Goal: Task Accomplishment & Management: Complete application form

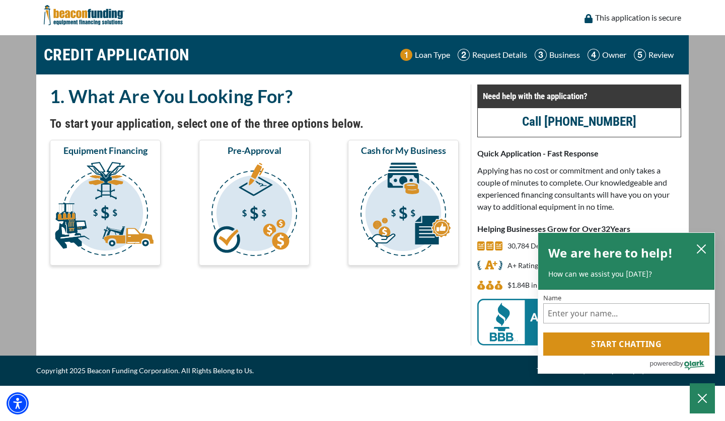
click at [71, 229] on img "submit" at bounding box center [105, 211] width 107 height 101
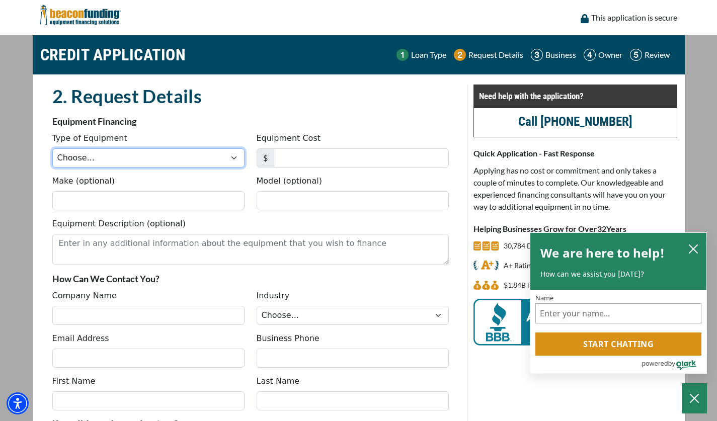
click at [224, 161] on select "Choose... Backhoe Boom/Bucket Truck Chipper Commercial Mower Crane DTG/DTF Prin…" at bounding box center [148, 157] width 192 height 19
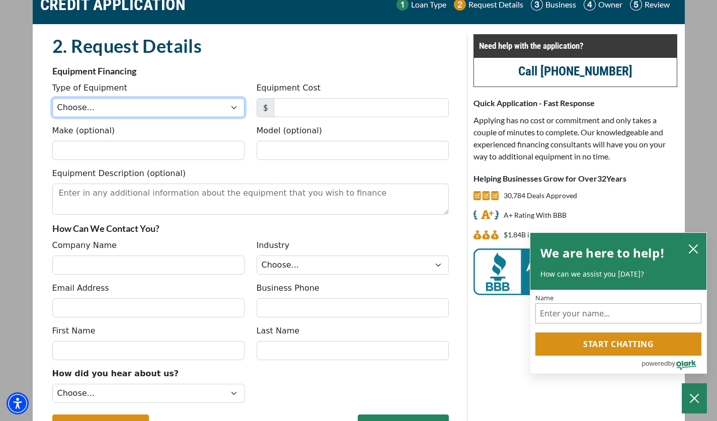
click at [222, 110] on select "Choose... Backhoe Boom/Bucket Truck Chipper Commercial Mower Crane DTG/DTF Prin…" at bounding box center [148, 107] width 192 height 19
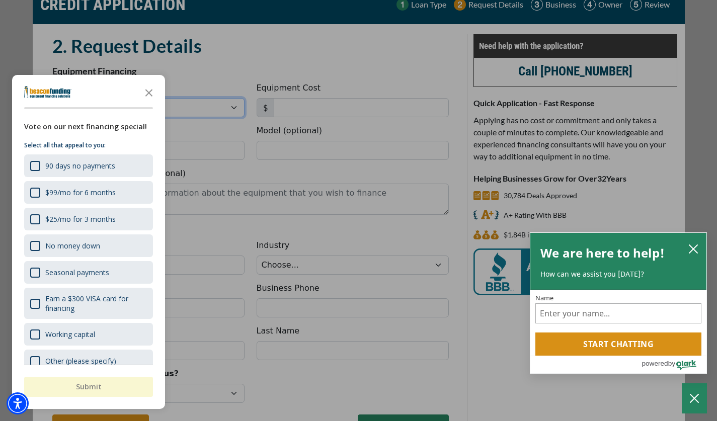
select select "13"
click at [52, 98] on select "Choose... Backhoe Boom/Bucket Truck Chipper Commercial Mower Crane DTG/DTF Prin…" at bounding box center [148, 107] width 192 height 19
click at [149, 87] on icon "Close the survey" at bounding box center [149, 92] width 20 height 20
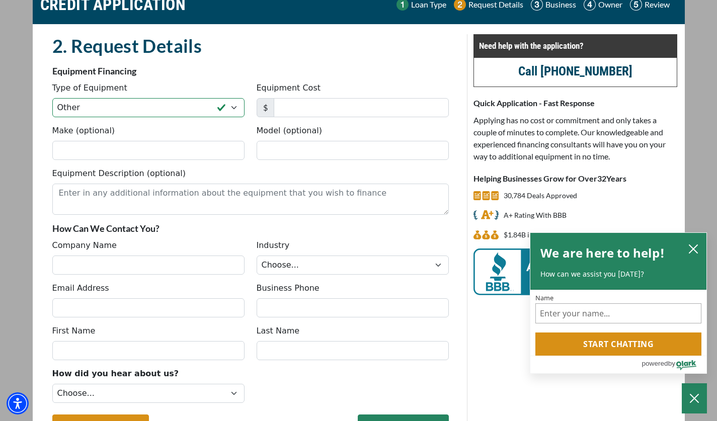
click at [315, 95] on div "Equipment Cost $" at bounding box center [353, 99] width 204 height 35
click at [316, 114] on input "Equipment Cost" at bounding box center [361, 107] width 175 height 19
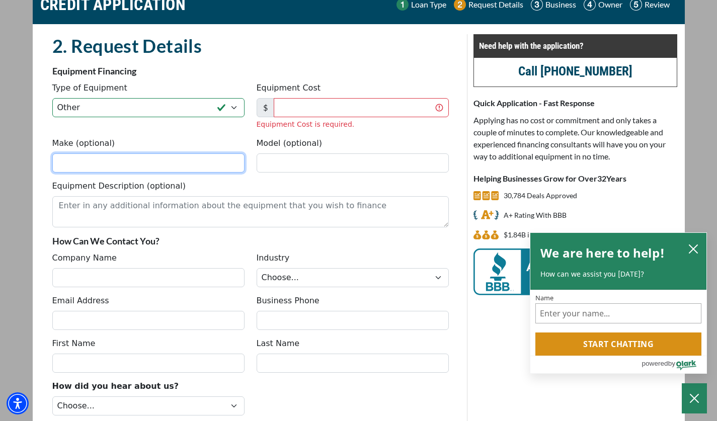
click at [190, 153] on input "Make (optional)" at bounding box center [148, 162] width 192 height 19
type input "Takehuchi"
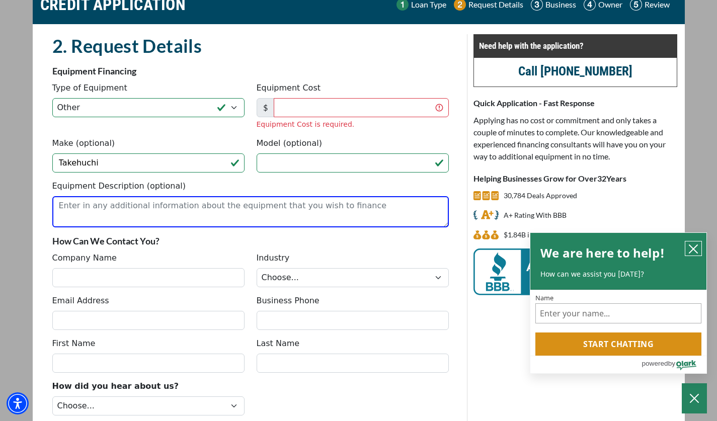
drag, startPoint x: 696, startPoint y: 250, endPoint x: 604, endPoint y: 246, distance: 92.2
click at [696, 250] on icon "close chatbox" at bounding box center [693, 249] width 10 height 10
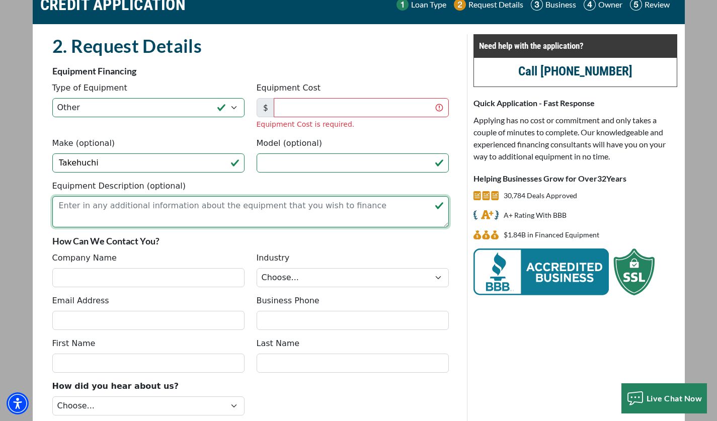
click at [291, 226] on textarea "Equipment Description (optional)" at bounding box center [250, 211] width 397 height 31
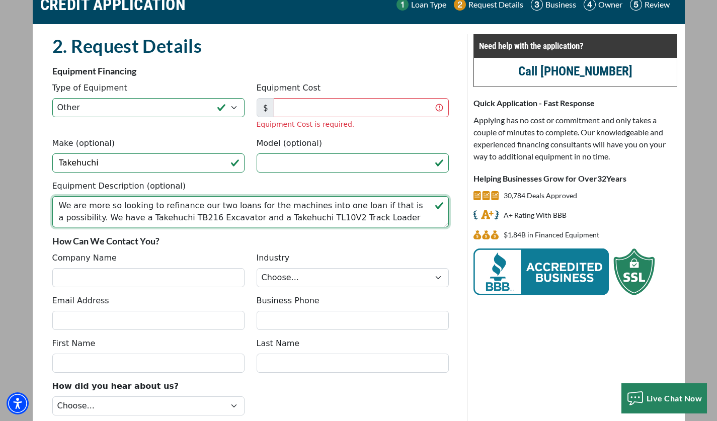
type textarea "We are more so looking to refinance our two loans for the machines into one loa…"
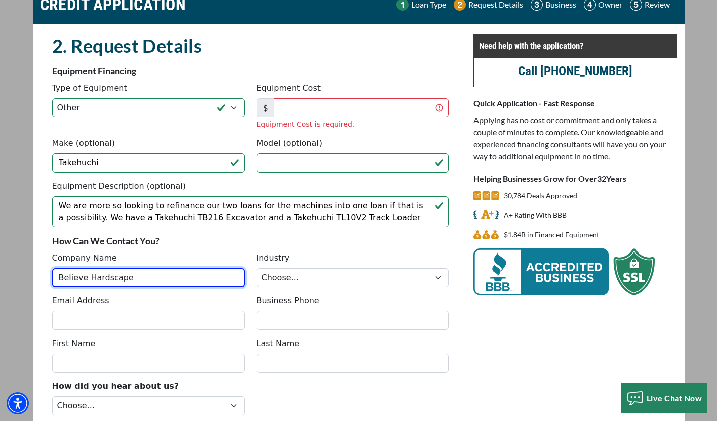
type input "Believe Hardscape"
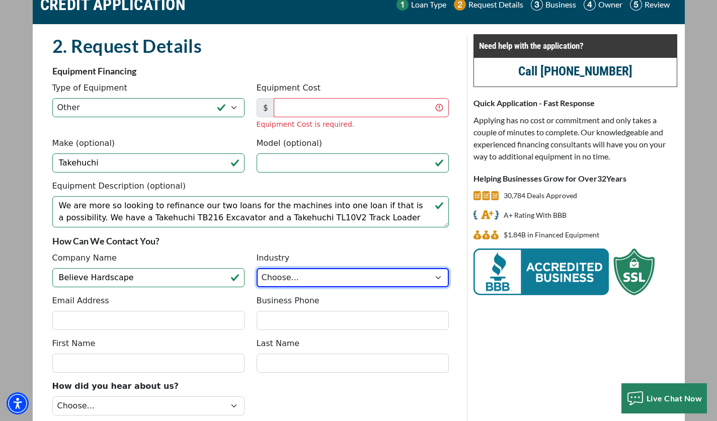
select select "2"
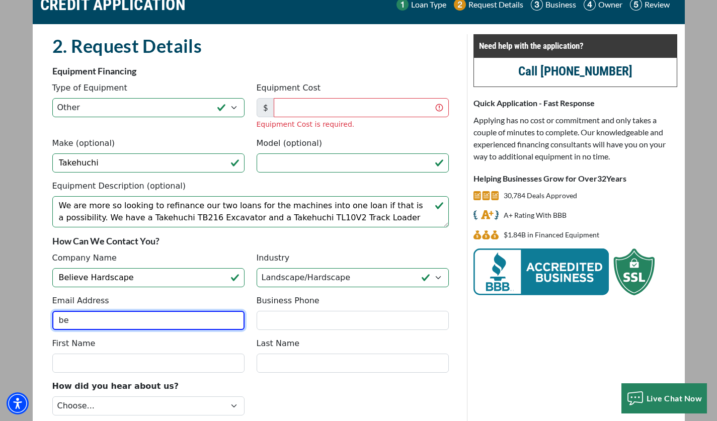
type input "b"
type input "s"
type input "[EMAIL_ADDRESS][DOMAIN_NAME]"
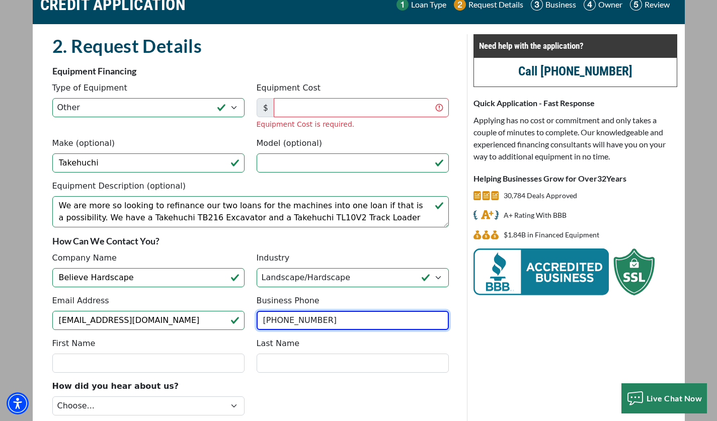
type input "[PHONE_NUMBER]"
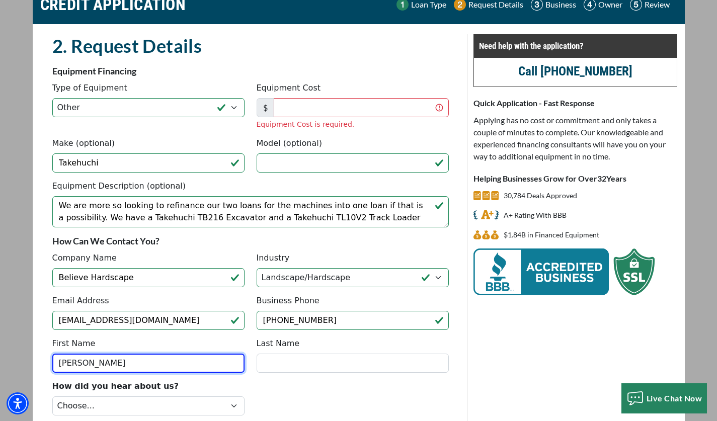
type input "[PERSON_NAME]"
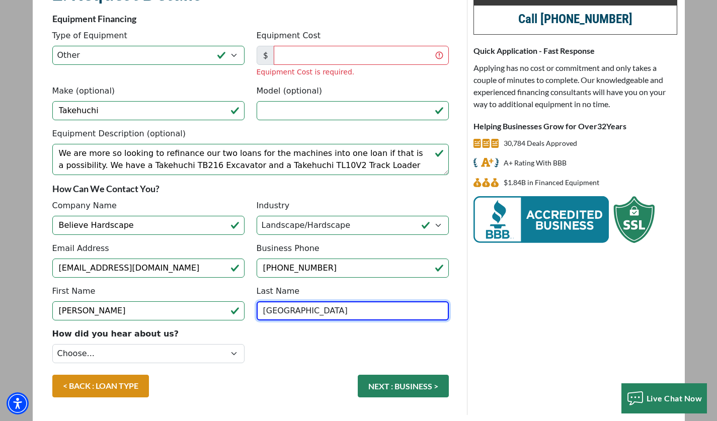
scroll to position [137, 0]
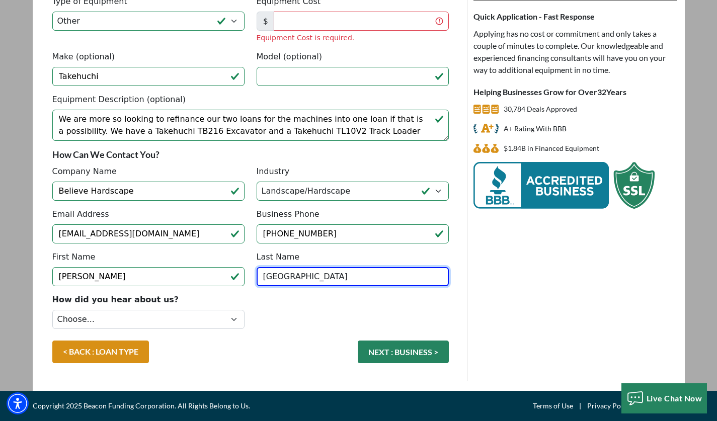
type input "[GEOGRAPHIC_DATA]"
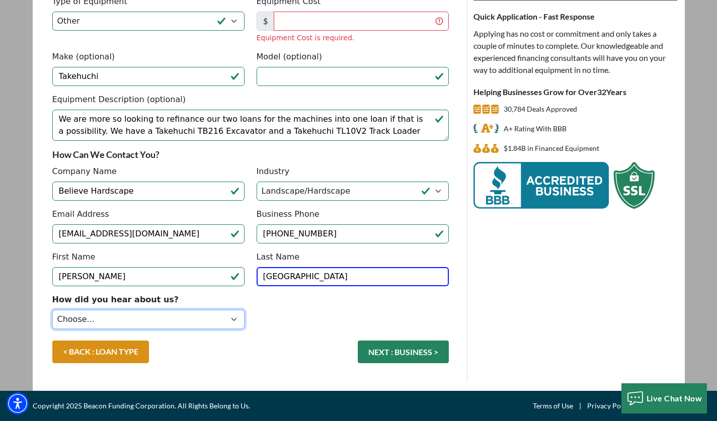
click at [203, 325] on select "Choose... Internet Search Vendor Referral Word of Mouth Client Referral Email E…" at bounding box center [148, 319] width 192 height 19
select select "14"
click at [52, 310] on select "Choose... Internet Search Vendor Referral Word of Mouth Client Referral Email E…" at bounding box center [148, 319] width 192 height 19
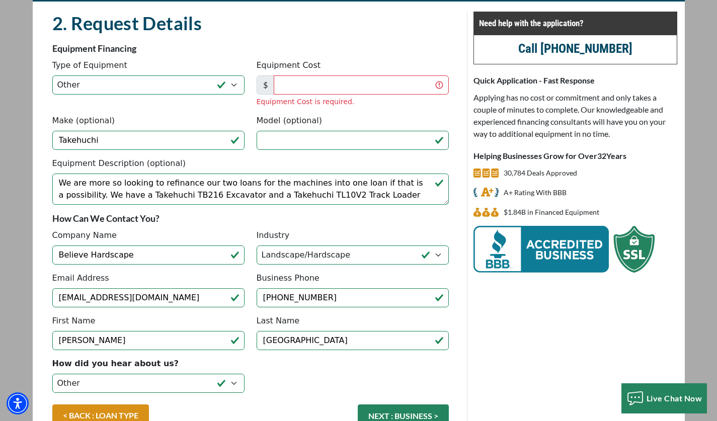
scroll to position [0, 0]
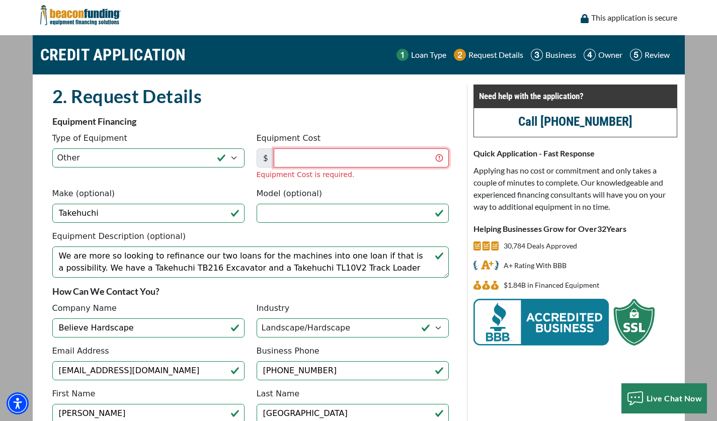
click at [307, 152] on input "Equipment Cost" at bounding box center [361, 157] width 175 height 19
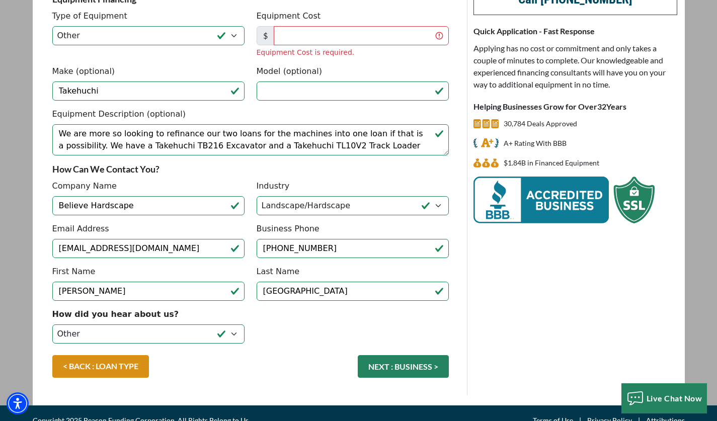
scroll to position [137, 0]
